Goal: Information Seeking & Learning: Stay updated

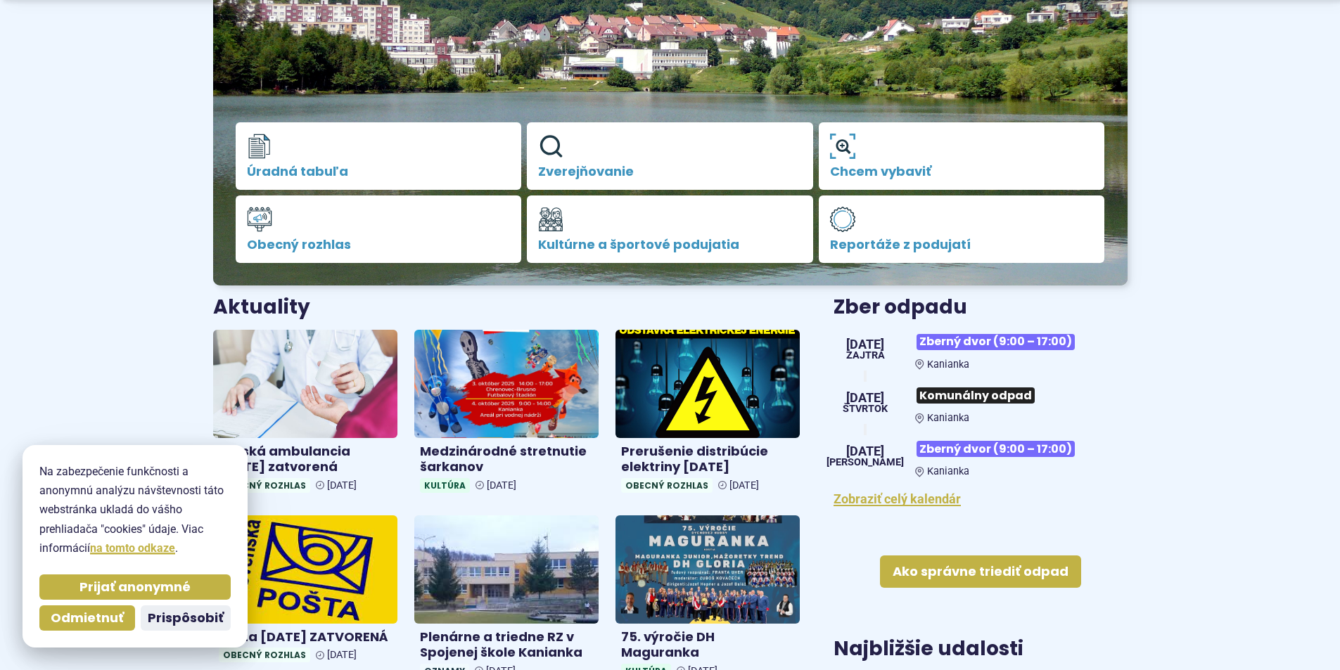
scroll to position [281, 0]
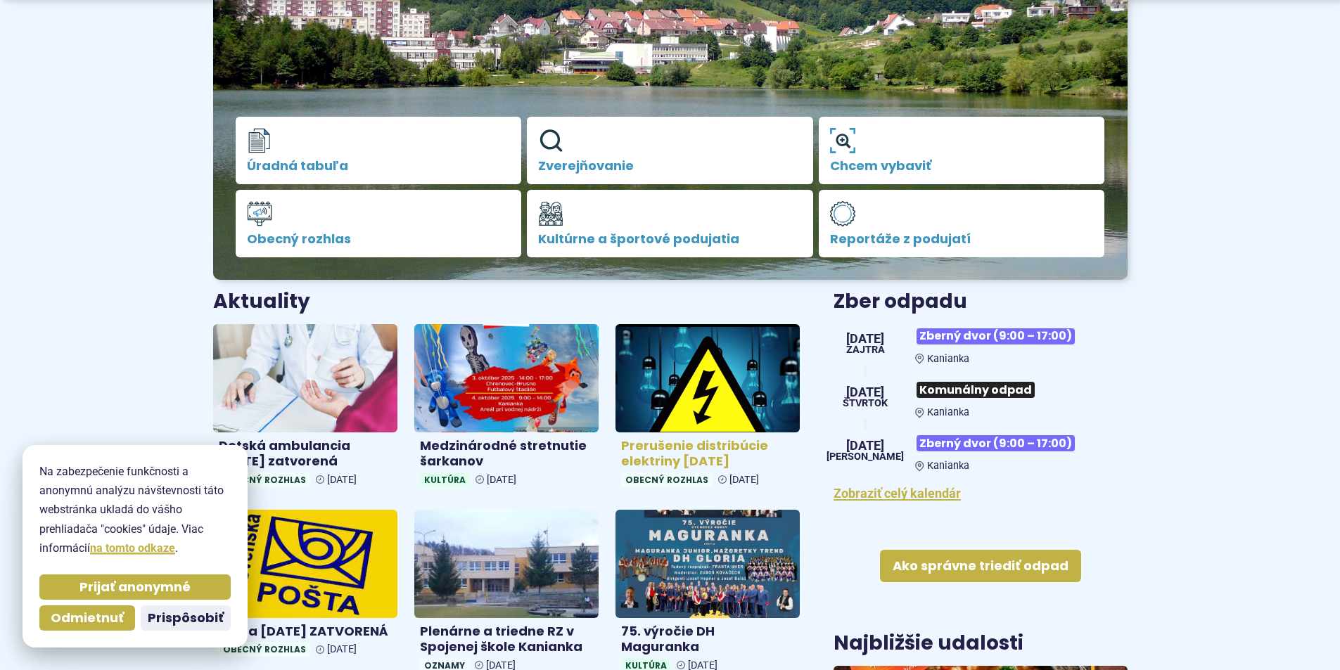
click at [760, 405] on img at bounding box center [707, 378] width 212 height 124
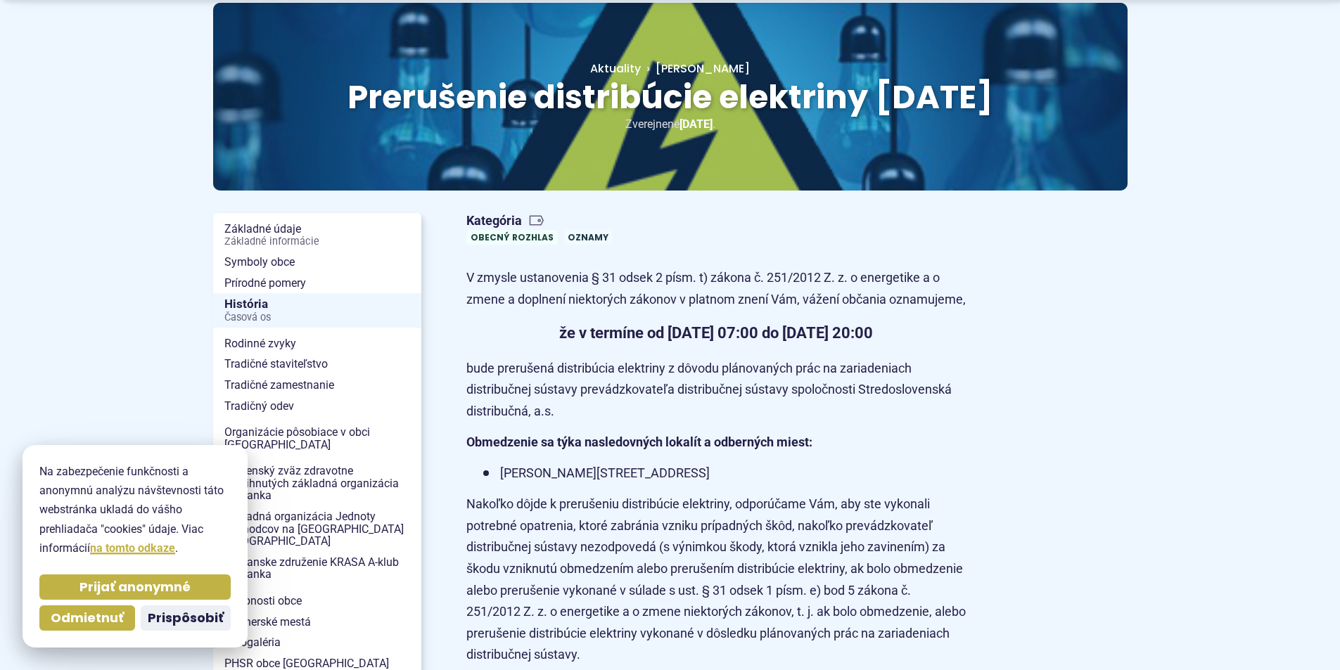
scroll to position [141, 0]
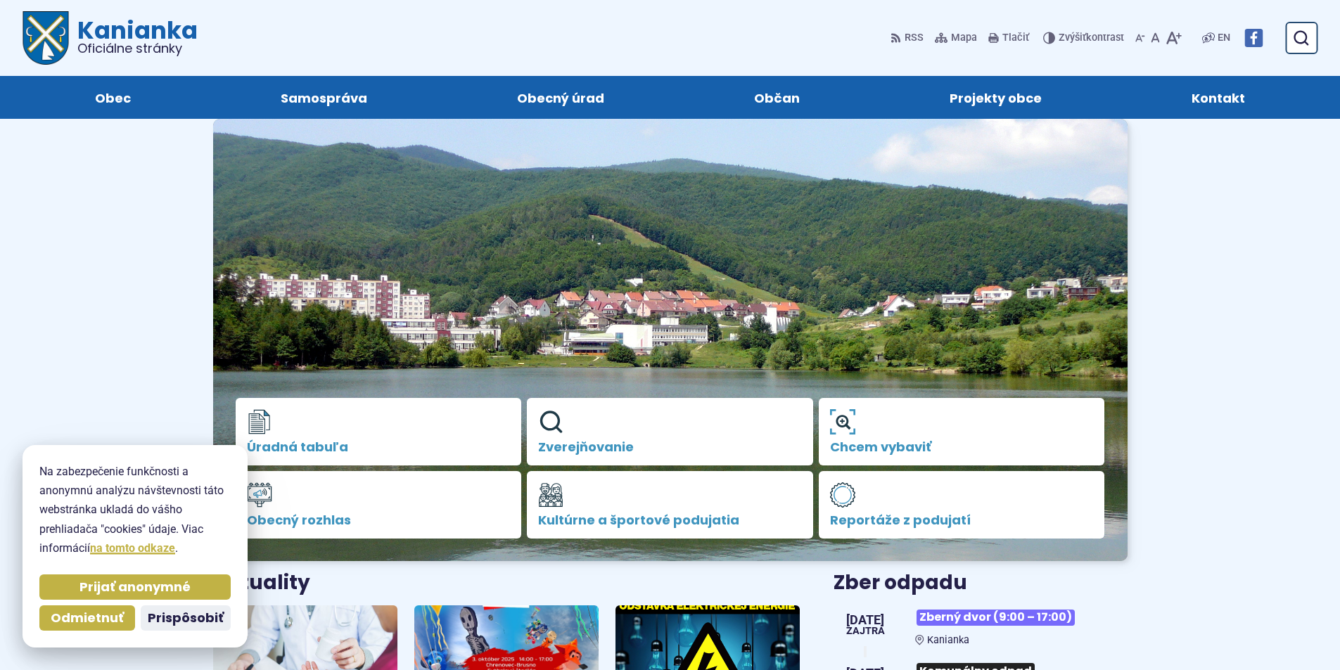
scroll to position [281, 0]
